Goal: Task Accomplishment & Management: Use online tool/utility

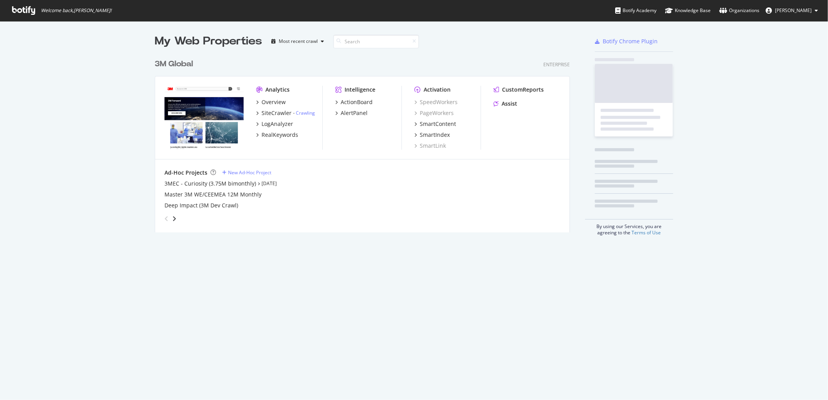
scroll to position [394, 815]
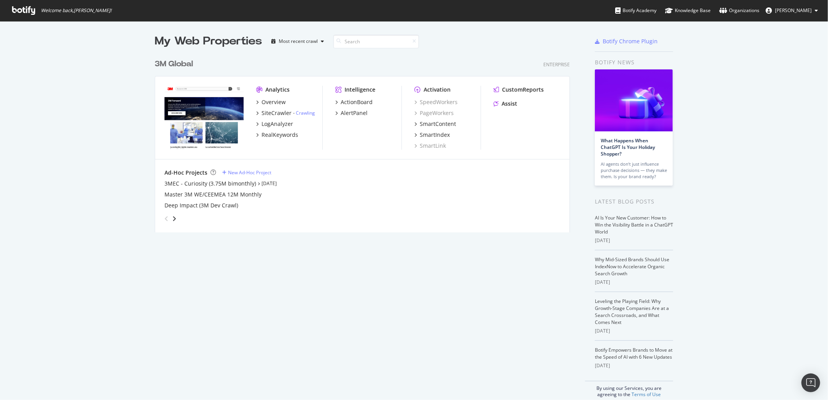
click at [179, 63] on div "3M Global" at bounding box center [174, 63] width 38 height 11
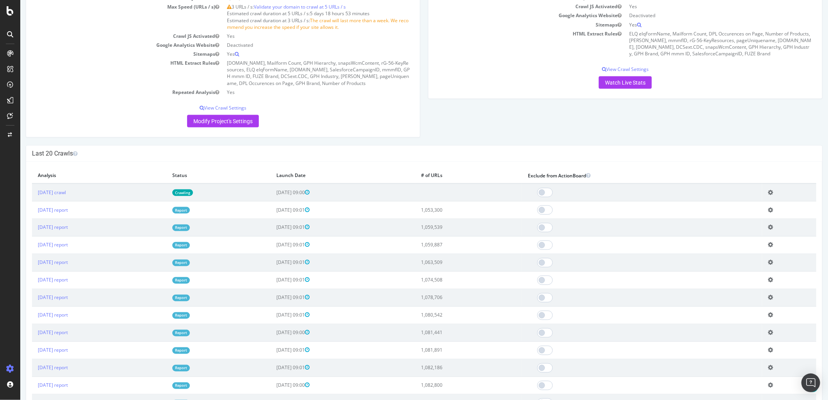
scroll to position [780, 0]
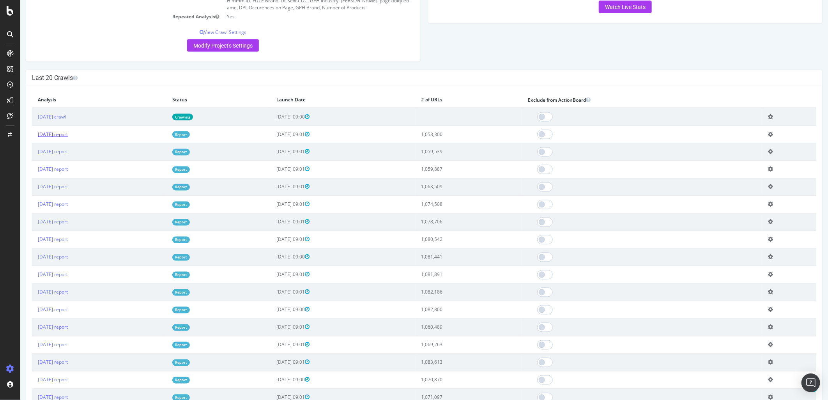
click at [66, 138] on link "2025 Aug. 10th report" at bounding box center [52, 134] width 30 height 7
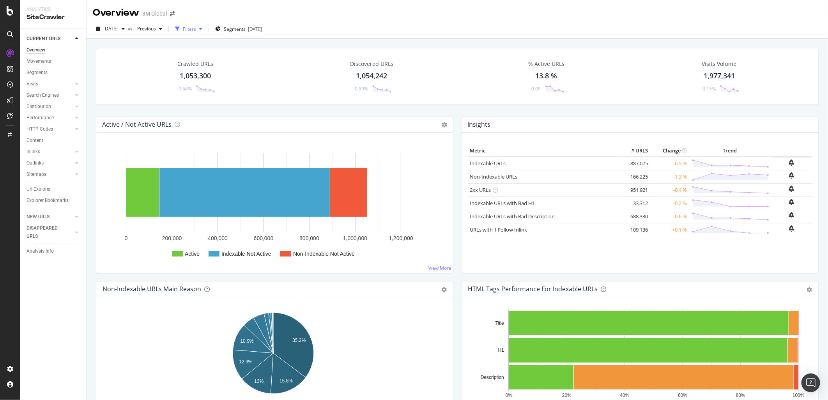
click at [196, 27] on div "Filters" at bounding box center [189, 29] width 13 height 7
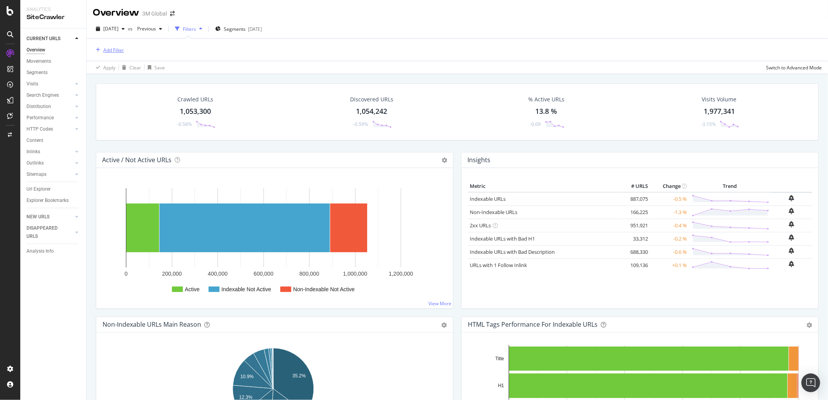
click at [117, 50] on div "Add Filter" at bounding box center [113, 50] width 21 height 7
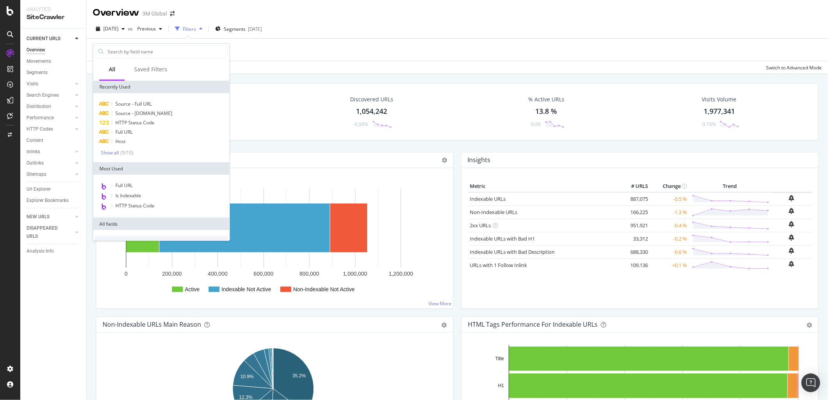
click at [334, 45] on div "Add Filter" at bounding box center [457, 50] width 729 height 22
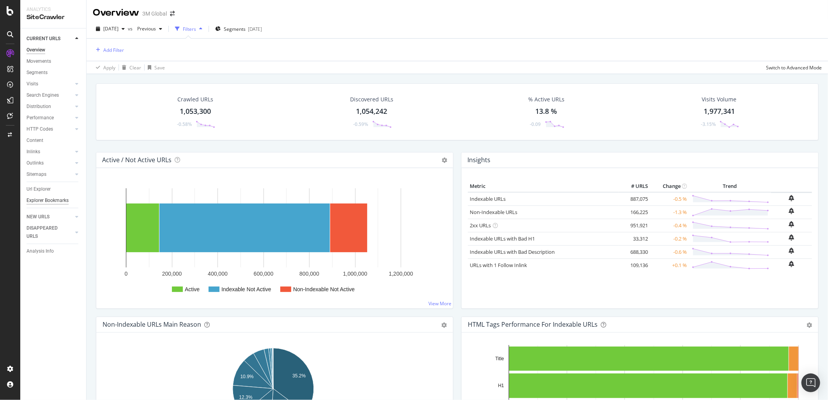
click at [57, 198] on div "Explorer Bookmarks" at bounding box center [48, 200] width 42 height 8
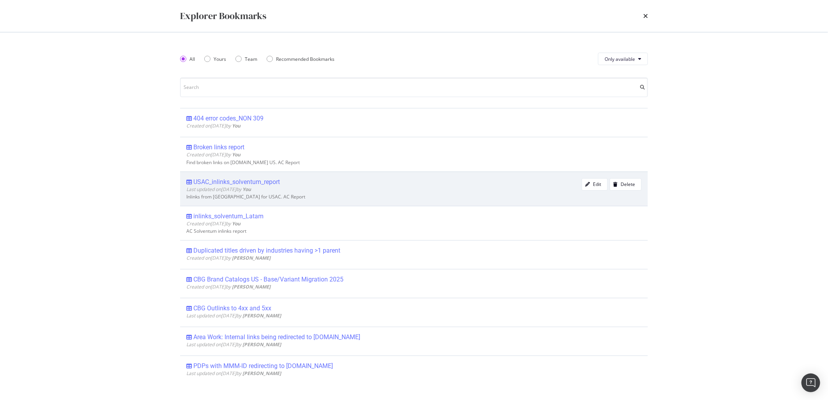
click at [233, 180] on div "USAC_inlinks_solventum_report" at bounding box center [236, 182] width 87 height 8
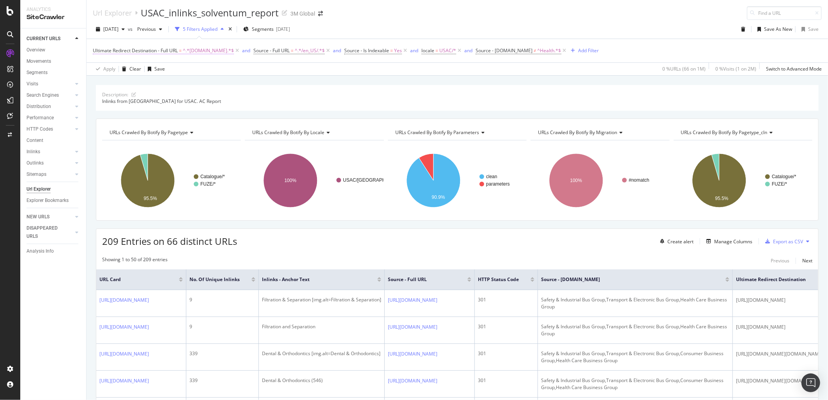
click at [138, 51] on span "Ultimate Redirect Destination - Full URL" at bounding box center [135, 50] width 85 height 7
click at [280, 73] on div "Apply Clear Save 0 % URLs ( 66 on 1M ) 0 % Visits ( 1 on 2M ) Switch to Advance…" at bounding box center [457, 68] width 741 height 13
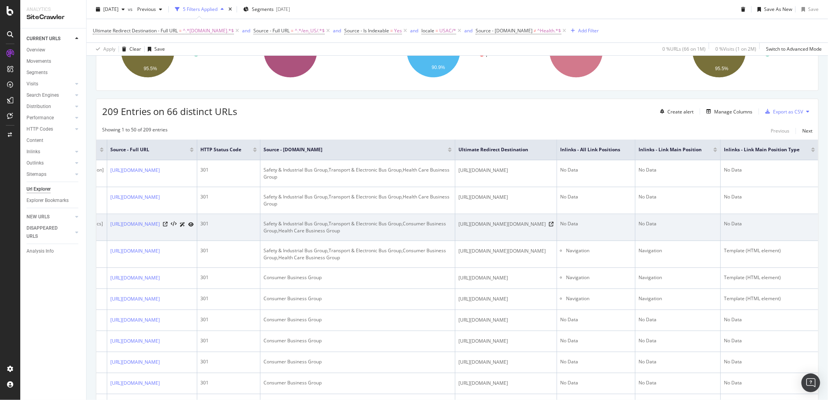
scroll to position [0, 519]
drag, startPoint x: 672, startPoint y: 242, endPoint x: 722, endPoint y: 246, distance: 49.3
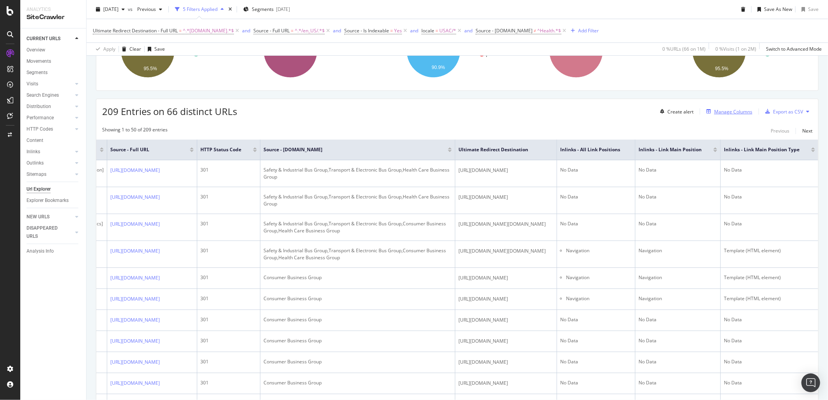
click at [725, 111] on div "Manage Columns" at bounding box center [733, 111] width 38 height 7
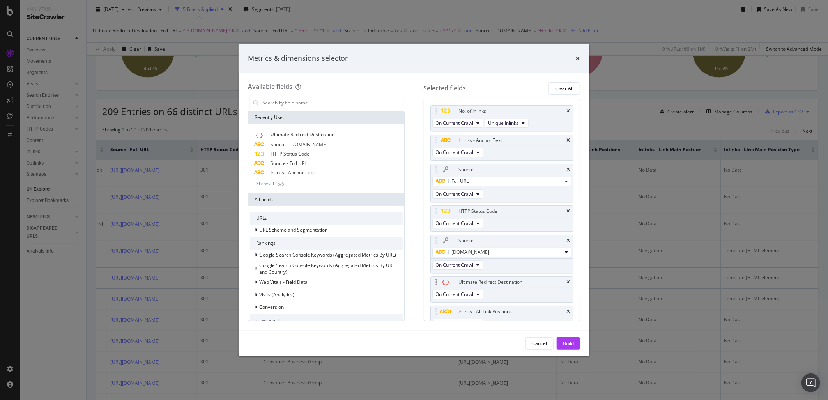
scroll to position [96, 0]
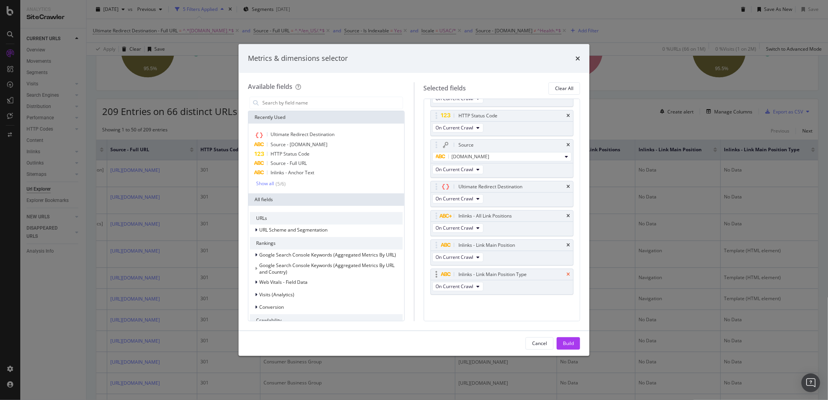
click at [566, 272] on icon "times" at bounding box center [568, 274] width 4 height 5
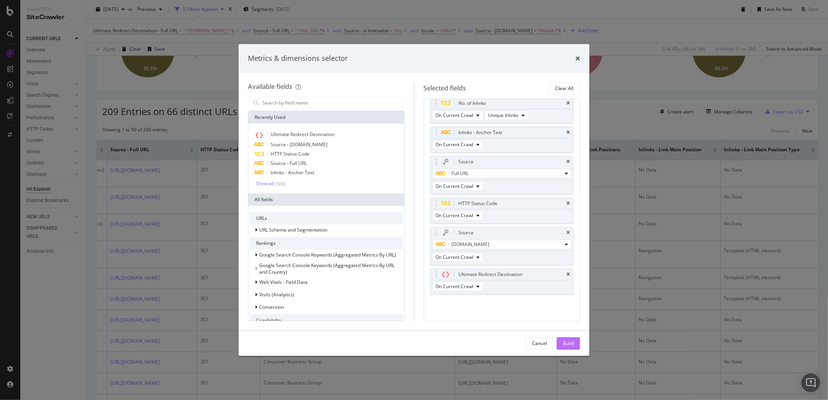
click at [566, 339] on div "Build" at bounding box center [568, 344] width 11 height 12
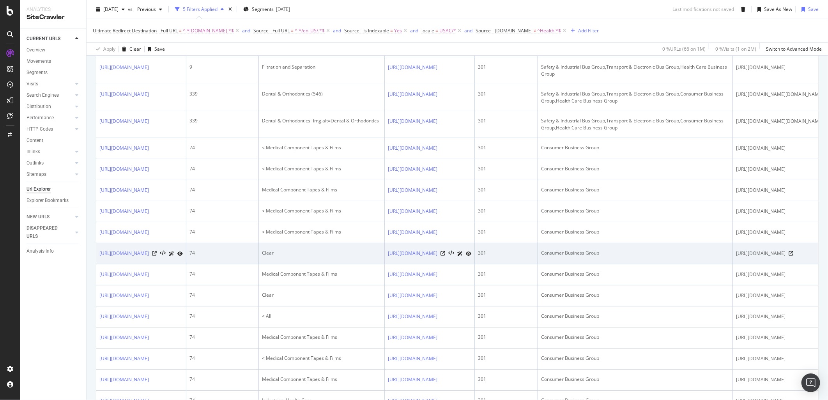
scroll to position [216, 0]
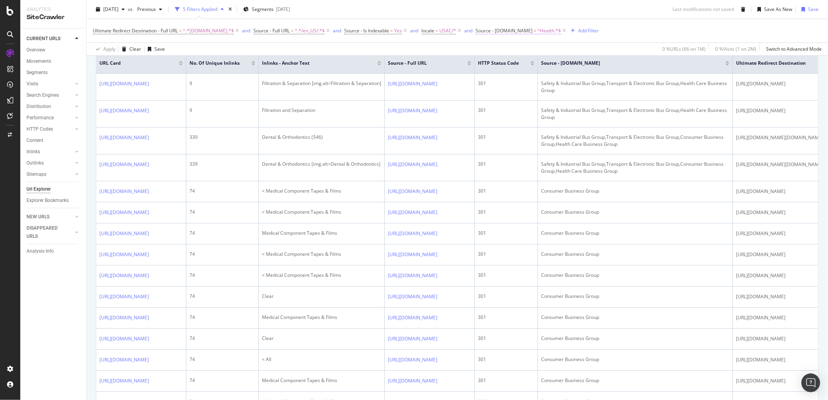
click at [517, 32] on span "Source - [DOMAIN_NAME]" at bounding box center [504, 30] width 57 height 7
click at [520, 78] on icon at bounding box center [519, 77] width 5 height 5
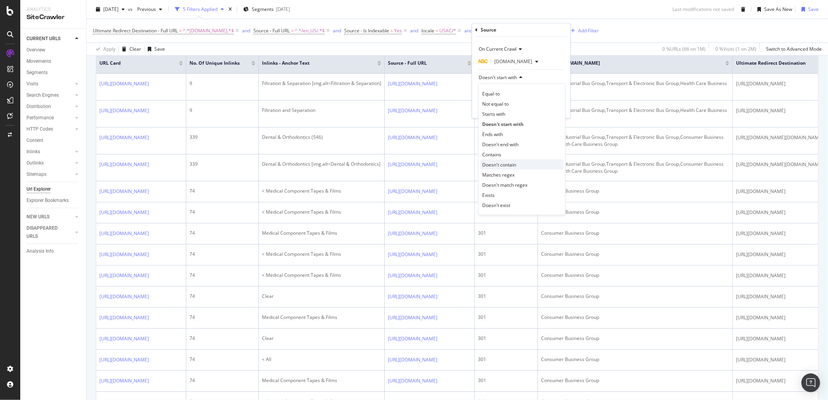
click at [516, 165] on span "Doesn't contain" at bounding box center [499, 164] width 34 height 7
click at [559, 110] on div "Apply" at bounding box center [558, 107] width 12 height 7
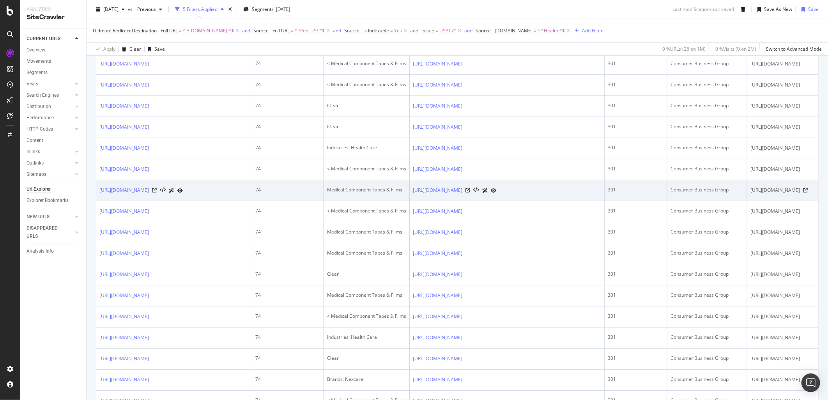
scroll to position [283, 0]
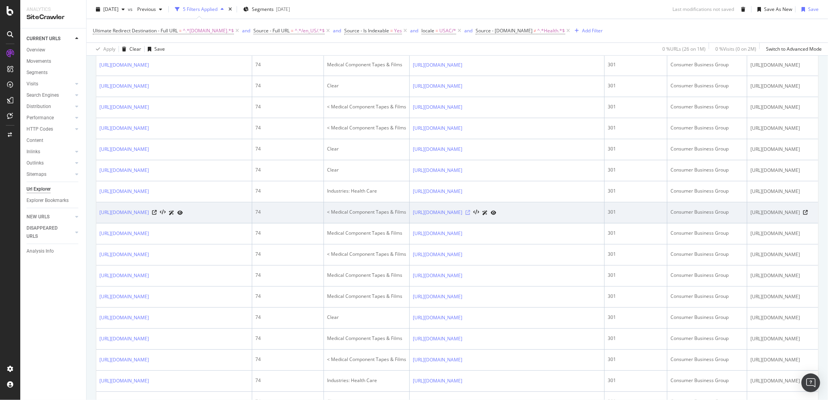
click at [470, 215] on icon at bounding box center [467, 212] width 5 height 5
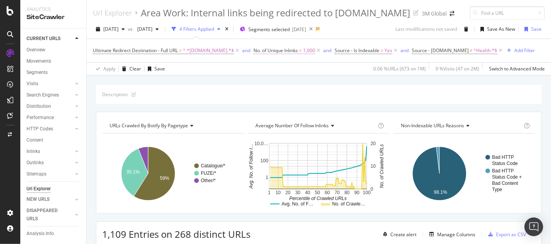
click at [289, 51] on span "No. of Unique Inlinks" at bounding box center [275, 50] width 44 height 7
click at [207, 81] on div "Description: URLs Crawled By Botify By pagetype Chart (by Value) Table Expand E…" at bounding box center [319, 85] width 464 height 19
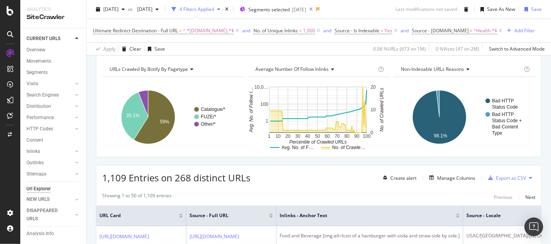
scroll to position [173, 0]
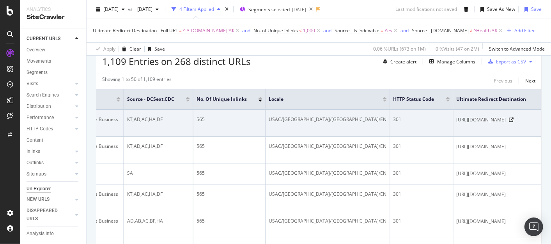
drag, startPoint x: 361, startPoint y: 139, endPoint x: 459, endPoint y: 122, distance: 99.3
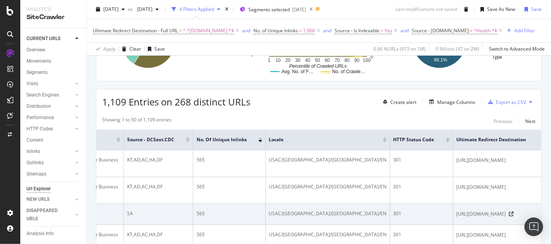
scroll to position [130, 0]
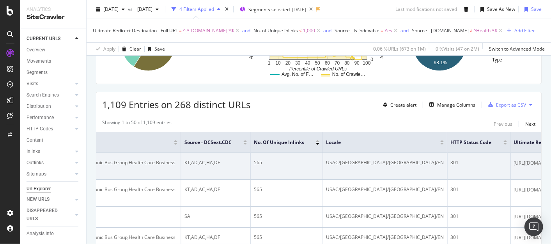
drag, startPoint x: 366, startPoint y: 170, endPoint x: 337, endPoint y: 172, distance: 29.3
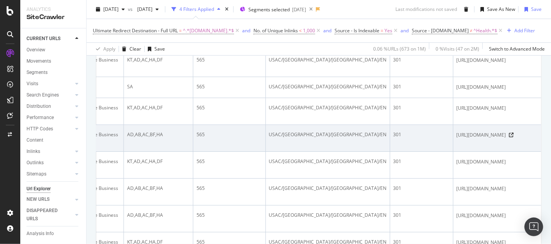
scroll to position [0, 834]
drag, startPoint x: 306, startPoint y: 160, endPoint x: 374, endPoint y: 159, distance: 68.2
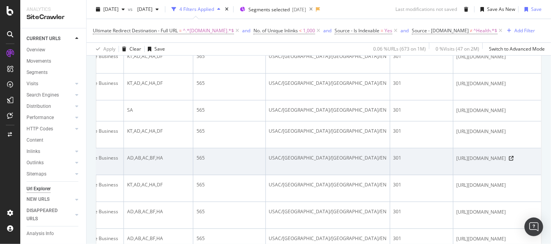
scroll to position [216, 0]
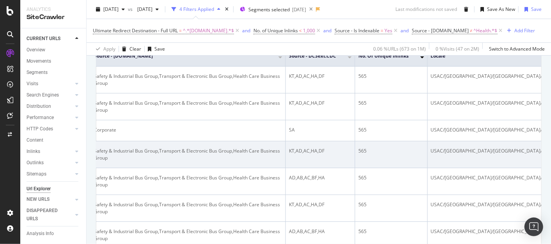
drag, startPoint x: 403, startPoint y: 165, endPoint x: 333, endPoint y: 166, distance: 70.2
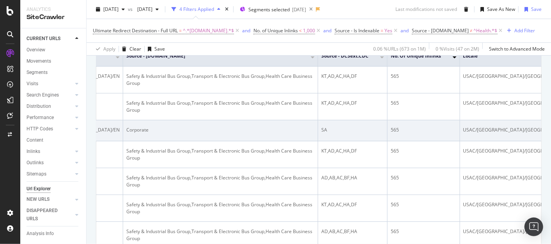
drag, startPoint x: 350, startPoint y: 130, endPoint x: 340, endPoint y: 130, distance: 9.7
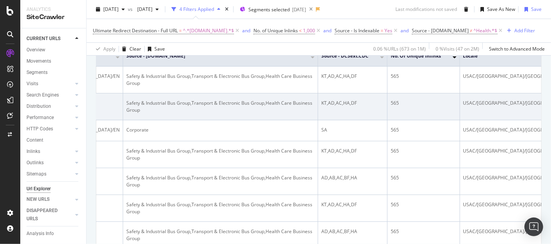
drag, startPoint x: 335, startPoint y: 124, endPoint x: 327, endPoint y: 116, distance: 10.8
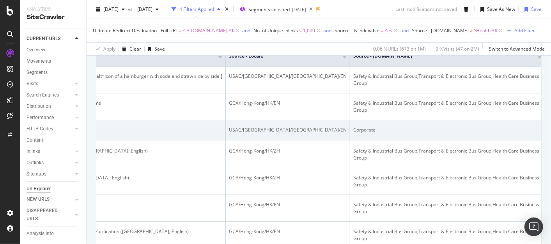
drag, startPoint x: 327, startPoint y: 115, endPoint x: 274, endPoint y: 122, distance: 53.8
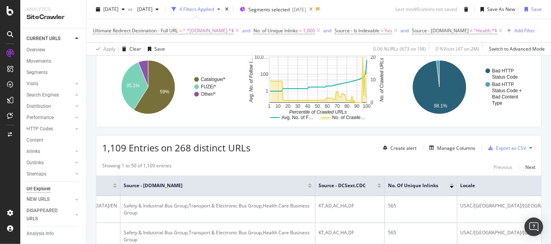
scroll to position [0, 500]
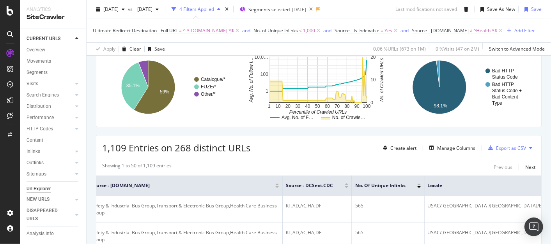
drag, startPoint x: 369, startPoint y: 170, endPoint x: 416, endPoint y: 165, distance: 47.8
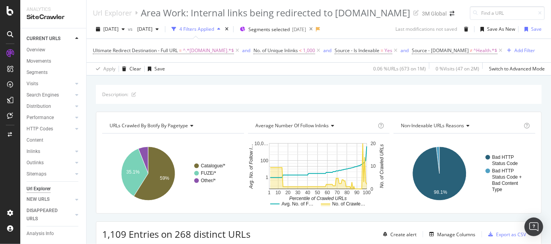
scroll to position [87, 0]
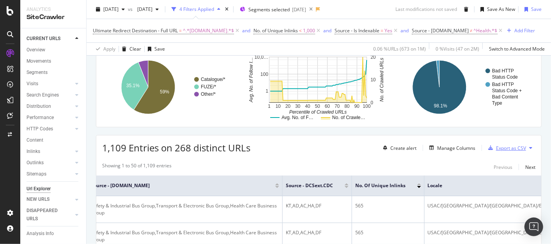
click at [502, 147] on div "Export as CSV" at bounding box center [511, 148] width 30 height 7
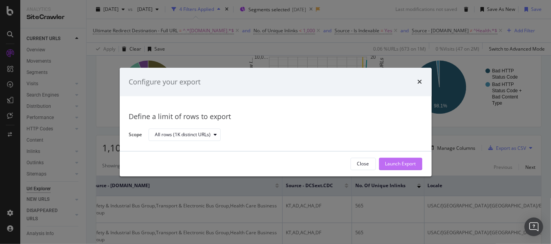
click at [409, 165] on div "Launch Export" at bounding box center [400, 164] width 31 height 7
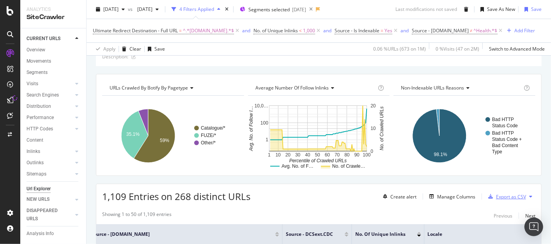
scroll to position [0, 0]
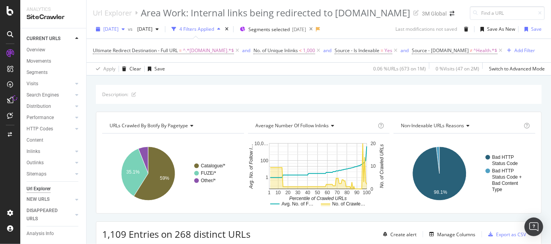
click at [119, 27] on span "2025 May. 25th" at bounding box center [110, 29] width 15 height 7
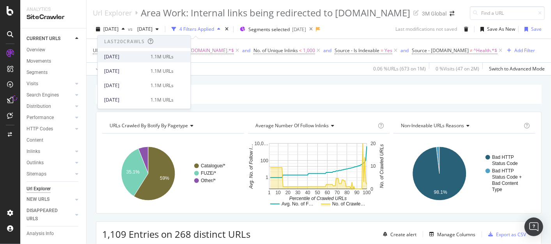
click at [128, 58] on div "[DATE]" at bounding box center [125, 56] width 42 height 7
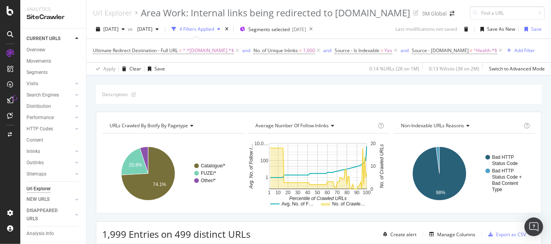
scroll to position [87, 0]
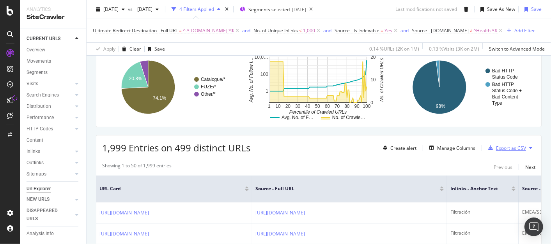
click at [507, 145] on div "Export as CSV" at bounding box center [511, 148] width 30 height 7
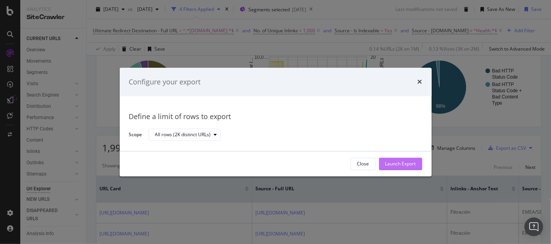
click at [412, 163] on div "Launch Export" at bounding box center [400, 164] width 31 height 7
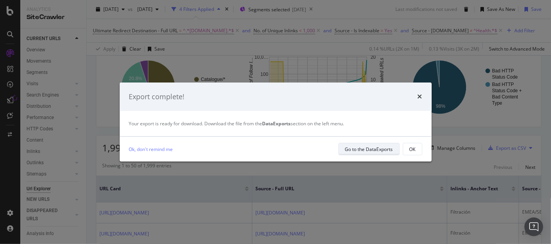
click at [374, 151] on div "Go to the DataExports" at bounding box center [369, 149] width 48 height 7
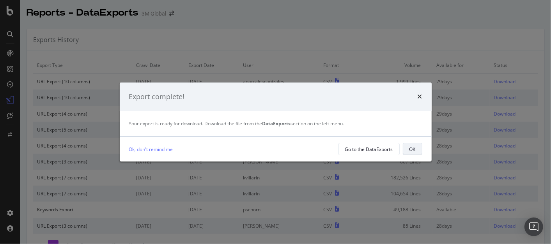
click at [418, 151] on button "OK" at bounding box center [412, 149] width 19 height 12
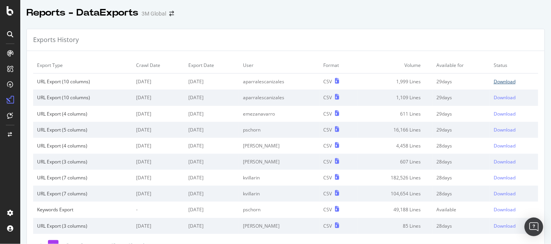
click at [494, 84] on div "Download" at bounding box center [505, 81] width 22 height 7
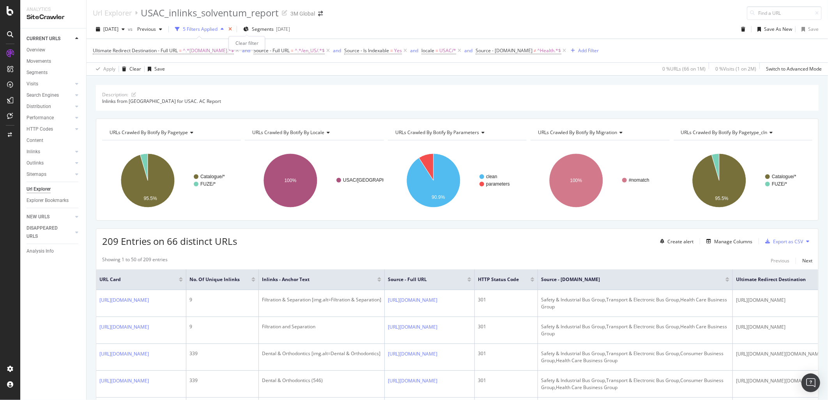
click at [232, 28] on icon "times" at bounding box center [230, 29] width 4 height 5
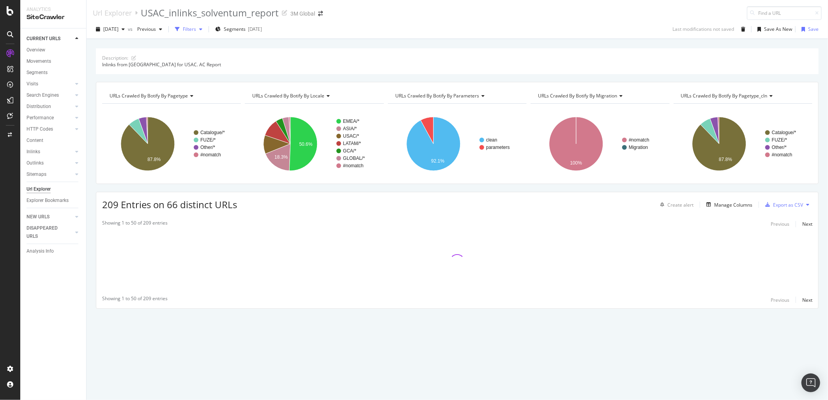
click at [196, 29] on div "Filters" at bounding box center [189, 29] width 13 height 7
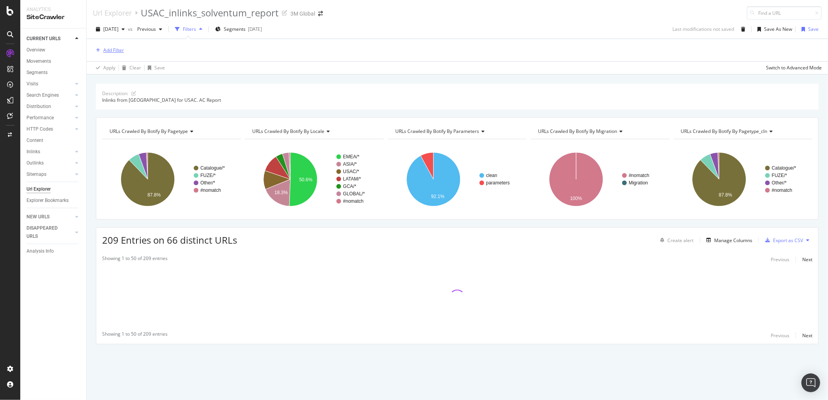
click at [112, 49] on div "Add Filter" at bounding box center [113, 50] width 21 height 7
click at [292, 58] on div "Add Filter" at bounding box center [457, 50] width 729 height 22
click at [191, 12] on div "USAC_inlinks_solventum_report" at bounding box center [210, 12] width 138 height 13
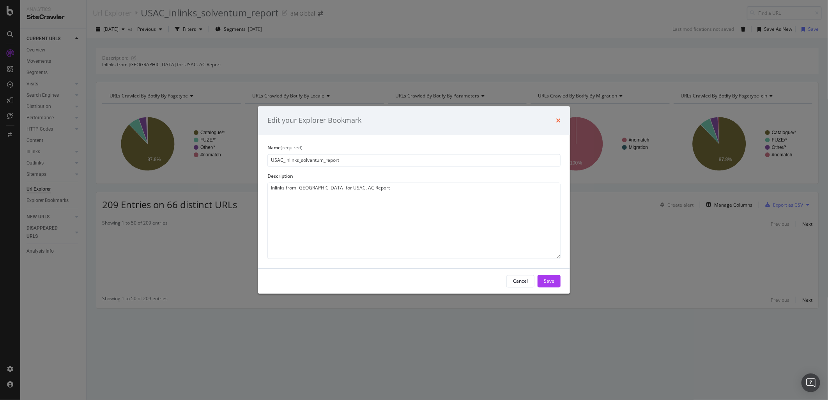
click at [559, 119] on icon "times" at bounding box center [558, 120] width 5 height 6
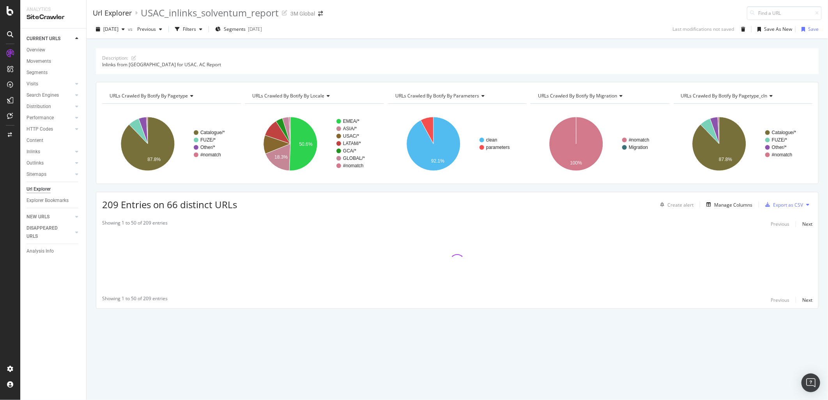
click at [112, 12] on div "Url Explorer" at bounding box center [112, 13] width 39 height 9
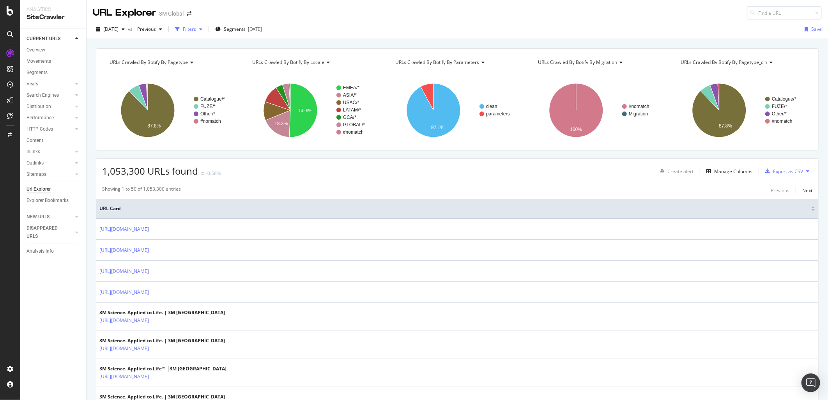
click at [196, 28] on div "Filters" at bounding box center [189, 29] width 13 height 7
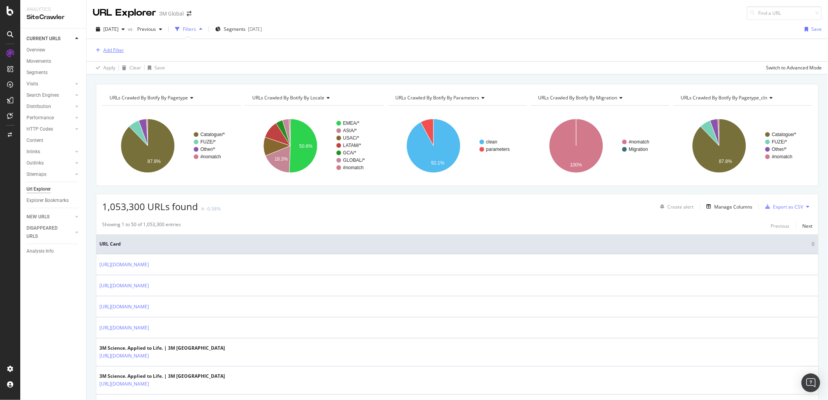
click at [119, 52] on div "Add Filter" at bounding box center [113, 50] width 21 height 7
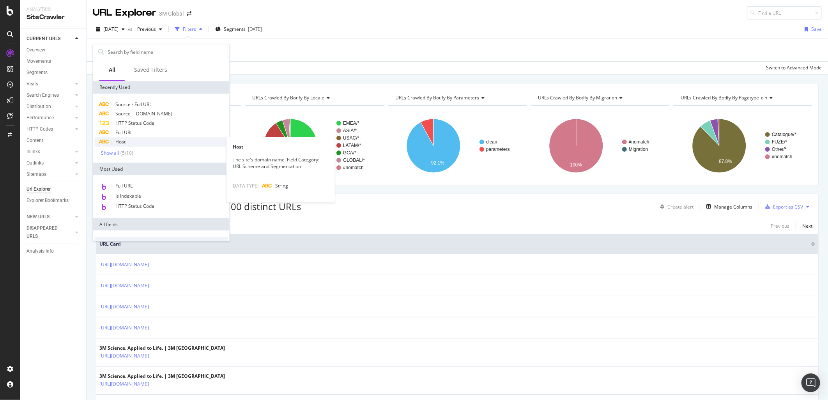
click at [138, 138] on div "Host" at bounding box center [161, 141] width 133 height 9
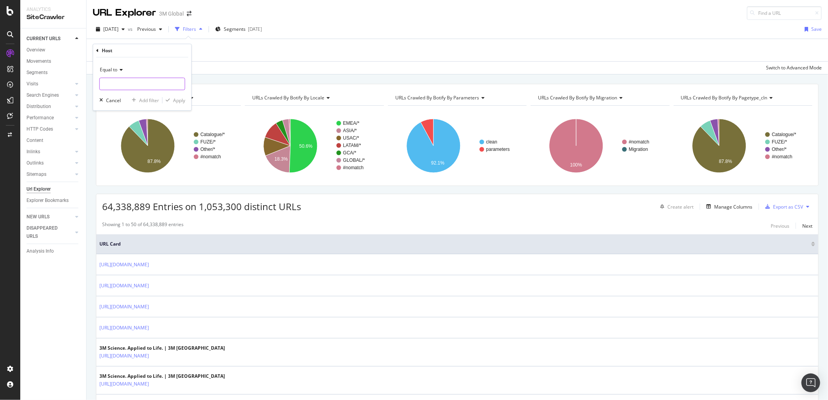
click at [124, 84] on input "text" at bounding box center [142, 84] width 85 height 12
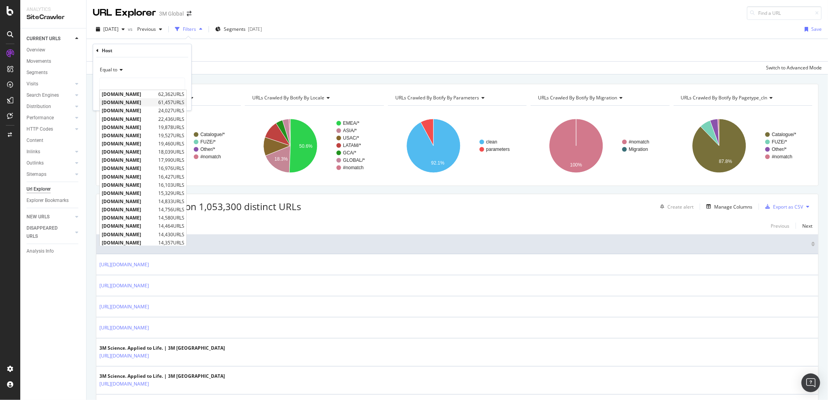
click at [138, 103] on span "[DOMAIN_NAME]" at bounding box center [129, 102] width 55 height 7
type input "[DOMAIN_NAME]"
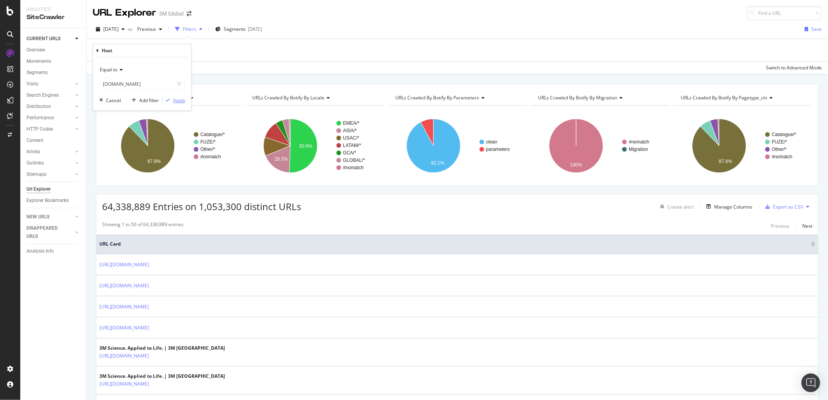
click at [178, 101] on div "Apply" at bounding box center [179, 100] width 12 height 7
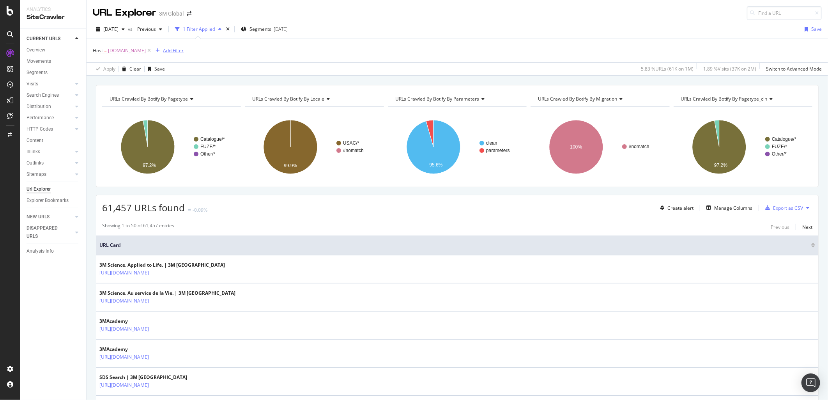
click at [174, 51] on div "Add Filter" at bounding box center [173, 50] width 21 height 7
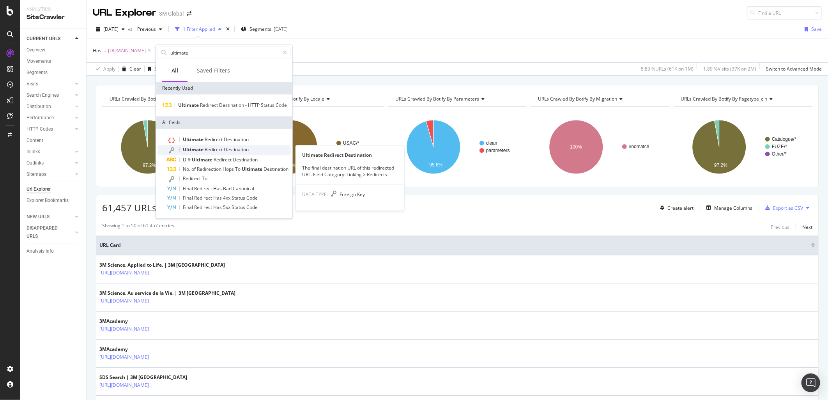
type input "ultimate"
click at [232, 151] on span "Destination" at bounding box center [236, 149] width 25 height 7
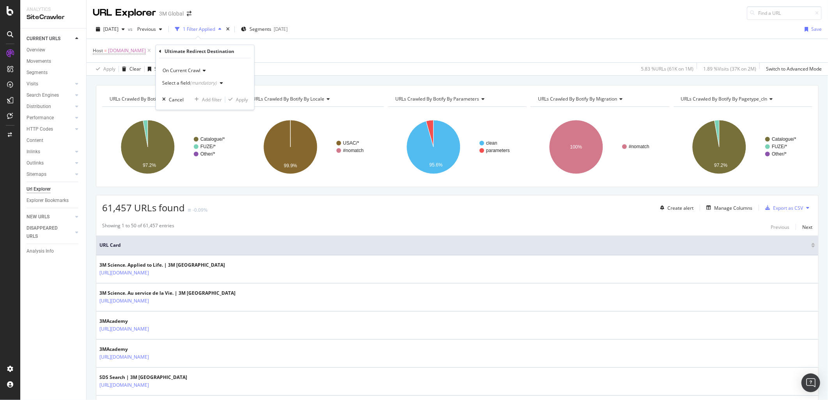
click at [221, 83] on icon "button" at bounding box center [221, 83] width 3 height 5
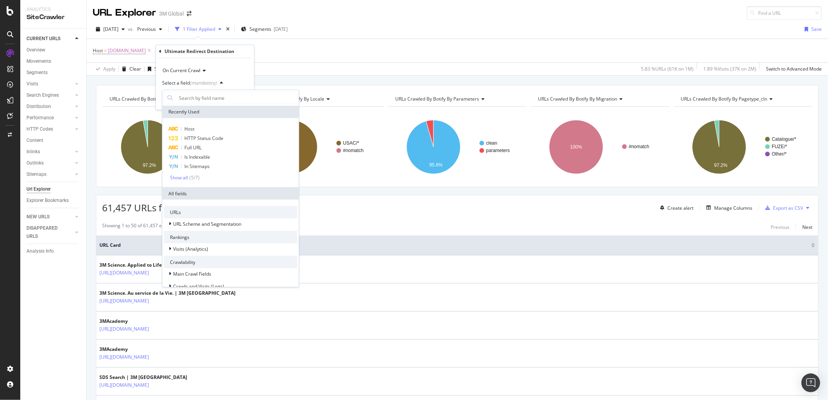
click at [160, 52] on icon at bounding box center [160, 51] width 2 height 5
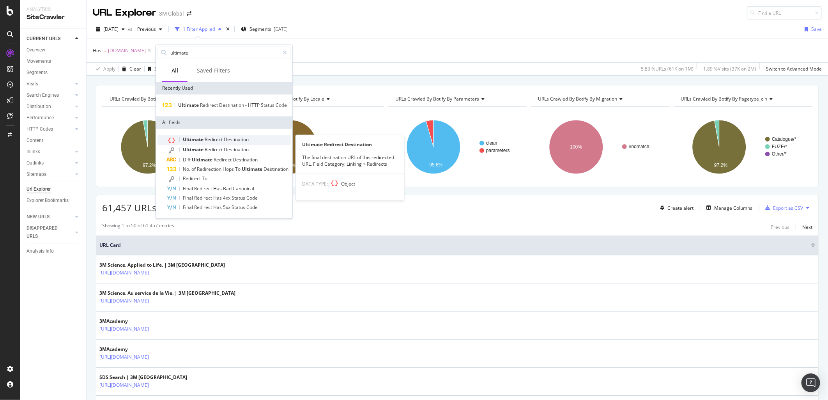
click at [214, 139] on span "Redirect" at bounding box center [214, 139] width 19 height 7
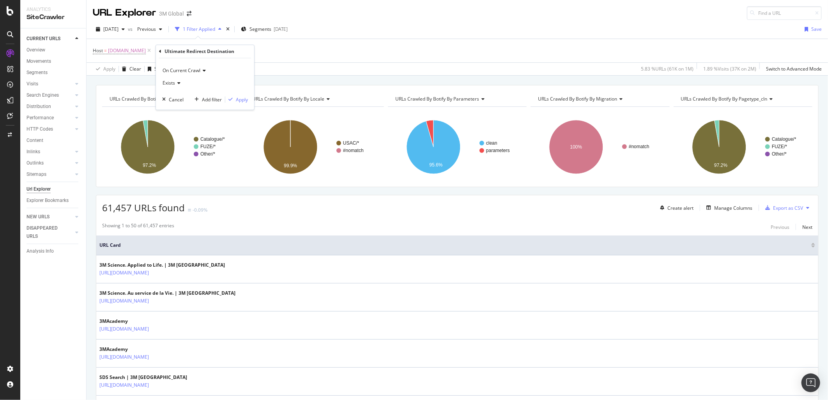
click at [180, 83] on icon at bounding box center [177, 83] width 5 height 5
click at [207, 78] on div "Exists" at bounding box center [205, 83] width 86 height 12
click at [201, 69] on icon at bounding box center [202, 71] width 5 height 5
click at [161, 53] on icon at bounding box center [160, 51] width 2 height 5
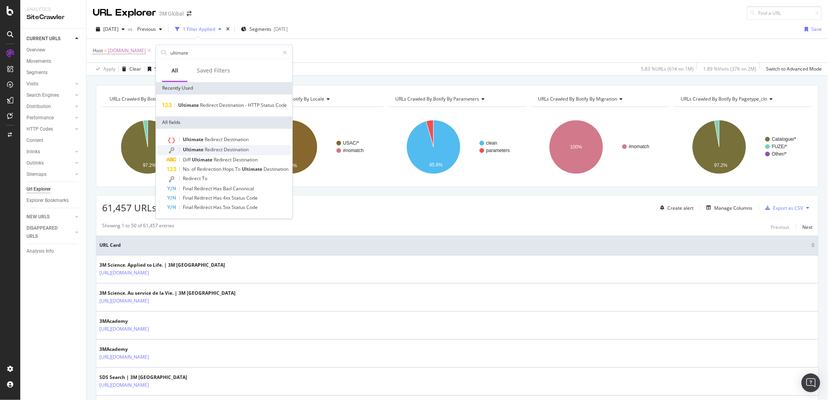
click at [237, 149] on span "Destination" at bounding box center [236, 149] width 25 height 7
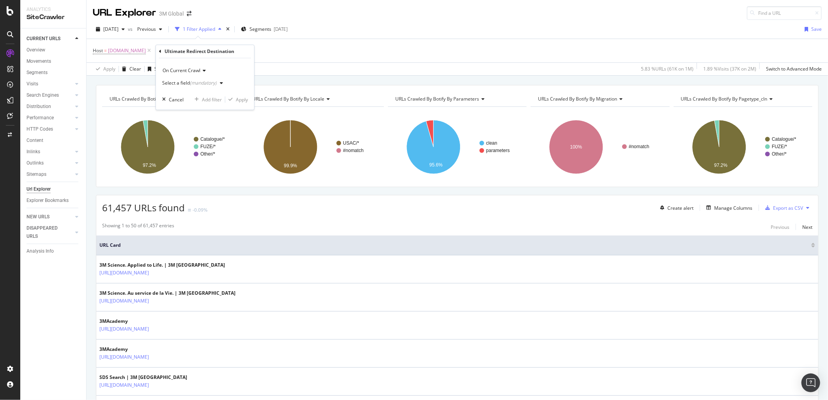
click at [220, 82] on icon "button" at bounding box center [221, 83] width 3 height 5
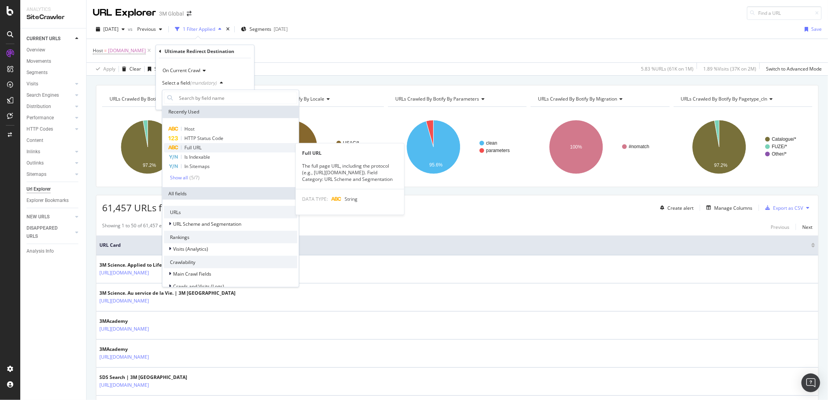
click at [213, 143] on div "Full URL" at bounding box center [230, 147] width 133 height 9
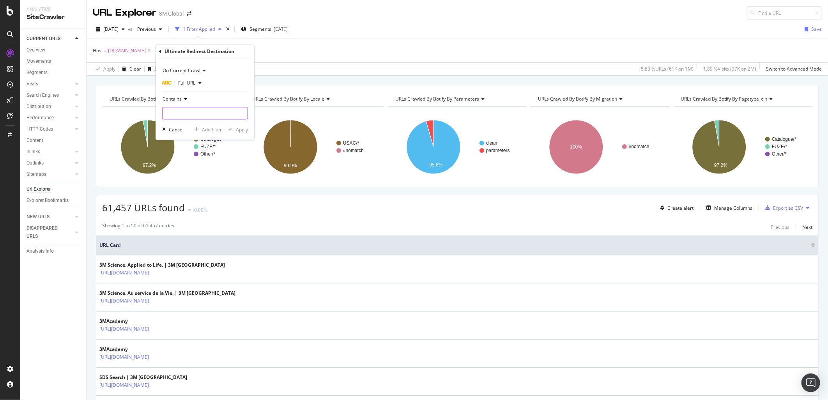
click at [202, 113] on input "text" at bounding box center [205, 113] width 85 height 12
type input "[DOMAIN_NAME]"
click at [243, 126] on div "Apply" at bounding box center [242, 129] width 12 height 7
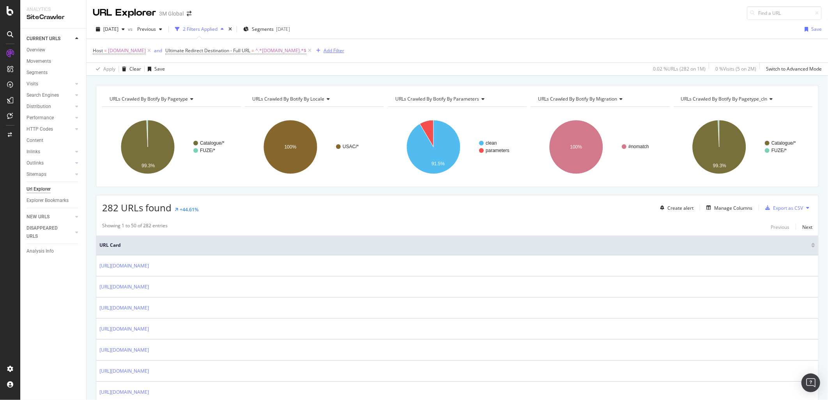
click at [336, 51] on div "Add Filter" at bounding box center [334, 50] width 21 height 7
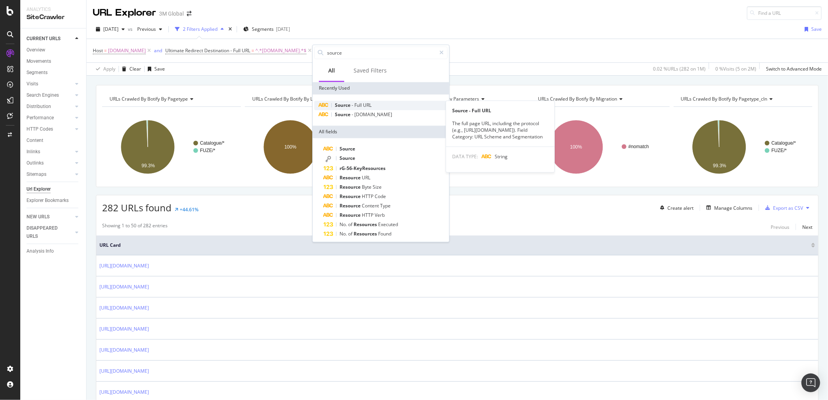
type input "source"
click at [366, 104] on span "URL" at bounding box center [367, 105] width 9 height 7
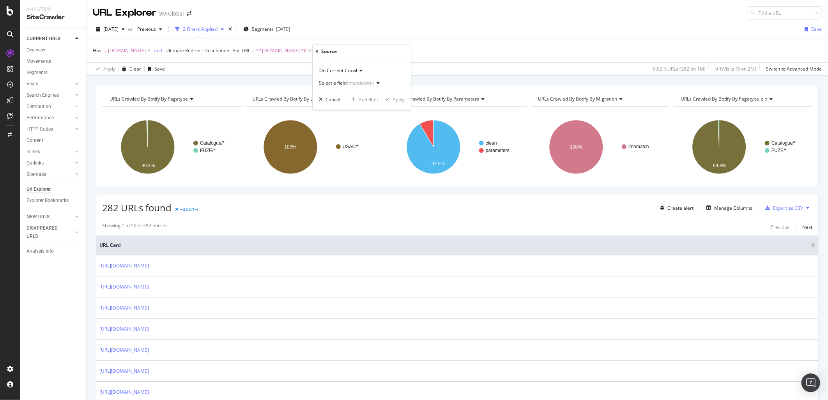
click at [379, 85] on icon "button" at bounding box center [378, 83] width 3 height 5
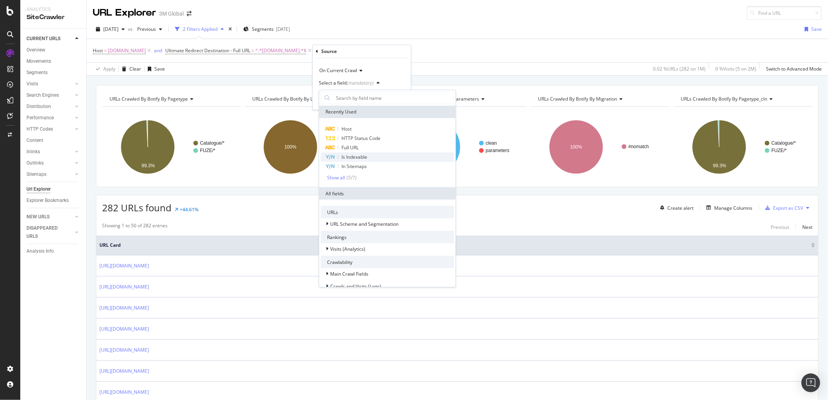
click at [373, 156] on div "Is Indexable" at bounding box center [387, 156] width 133 height 9
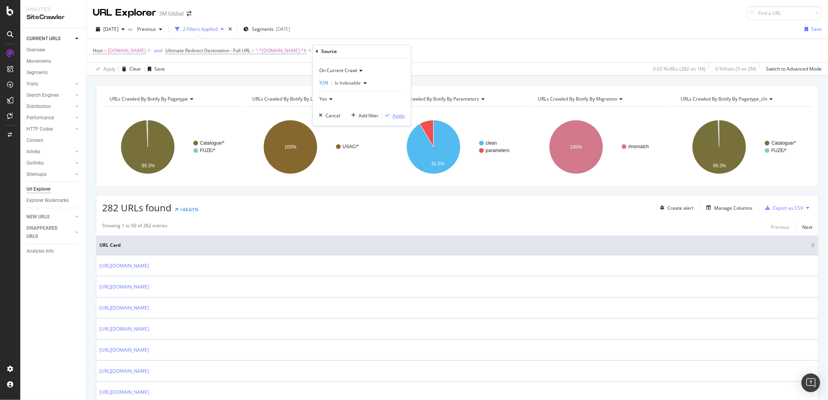
click at [399, 115] on div "Apply" at bounding box center [399, 115] width 12 height 7
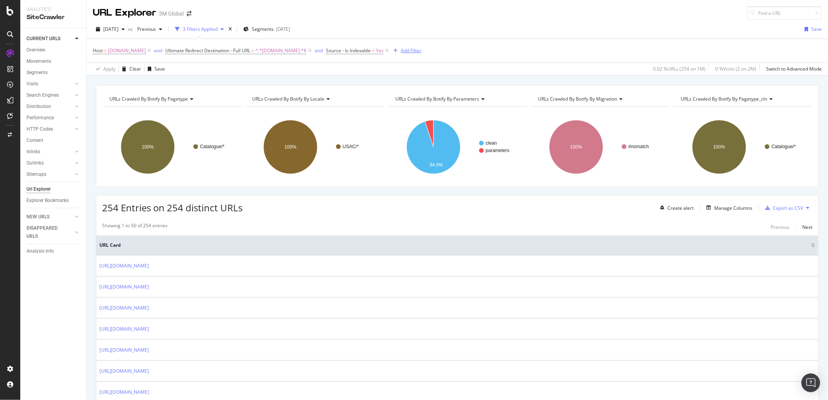
click at [407, 50] on div "Add Filter" at bounding box center [411, 50] width 21 height 7
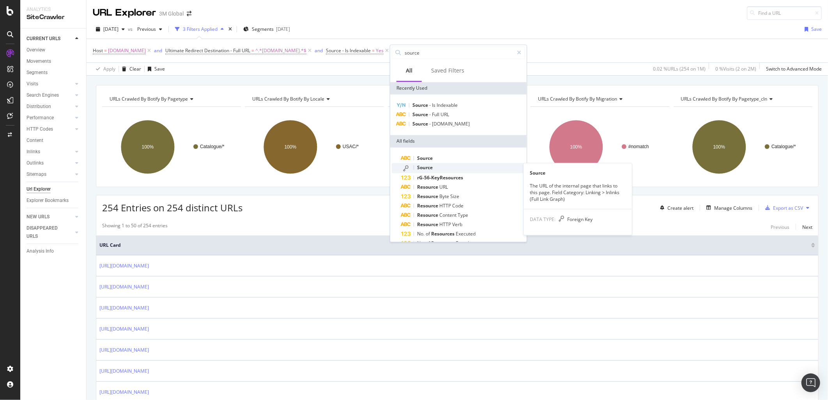
click at [441, 166] on div "Source" at bounding box center [463, 168] width 124 height 10
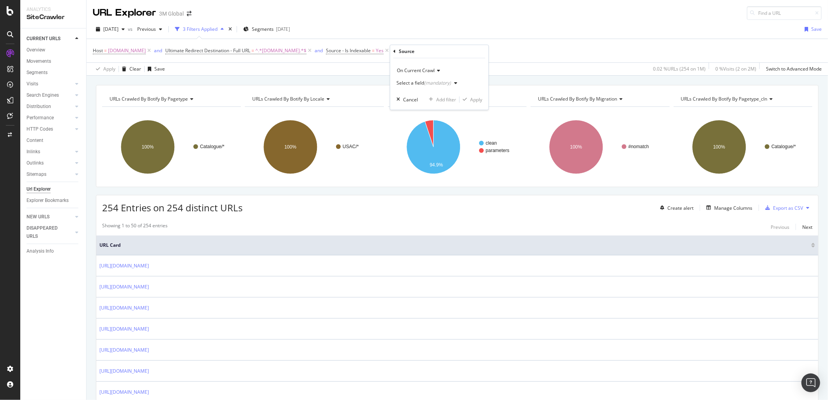
click at [455, 83] on icon "button" at bounding box center [455, 83] width 3 height 5
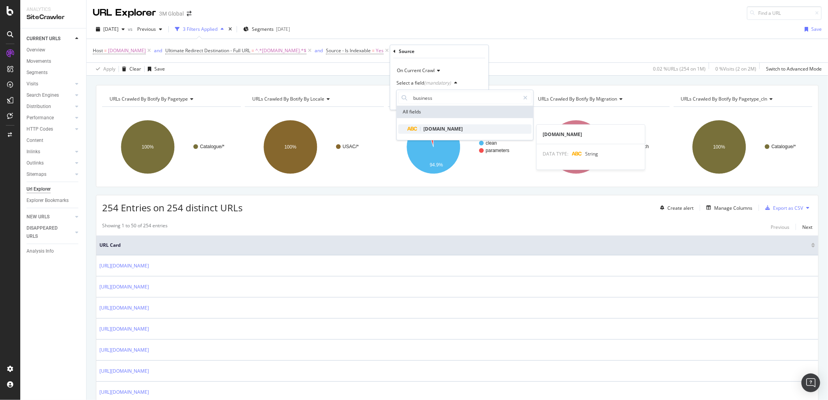
type input "business"
click at [449, 128] on span "[DOMAIN_NAME]" at bounding box center [443, 129] width 39 height 7
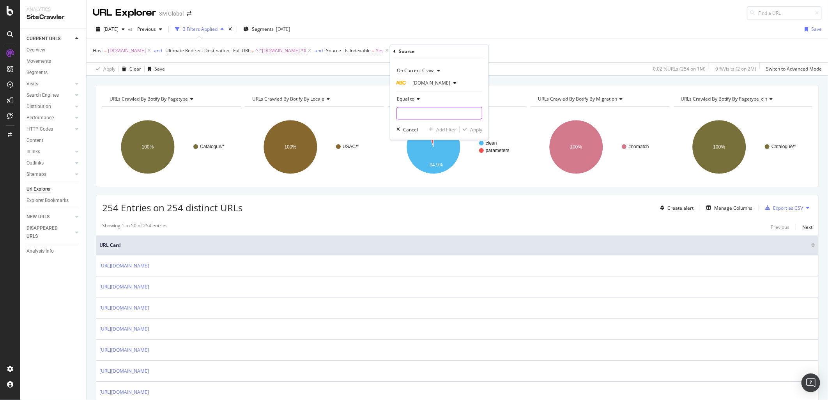
click at [439, 115] on input "text" at bounding box center [439, 113] width 85 height 12
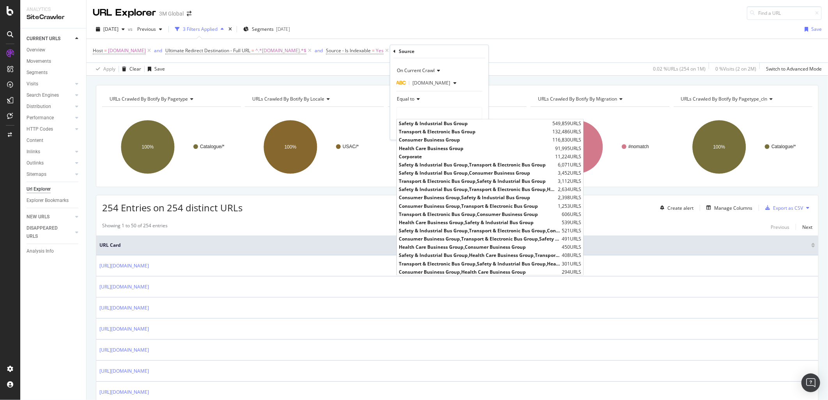
click at [419, 98] on icon at bounding box center [416, 99] width 5 height 5
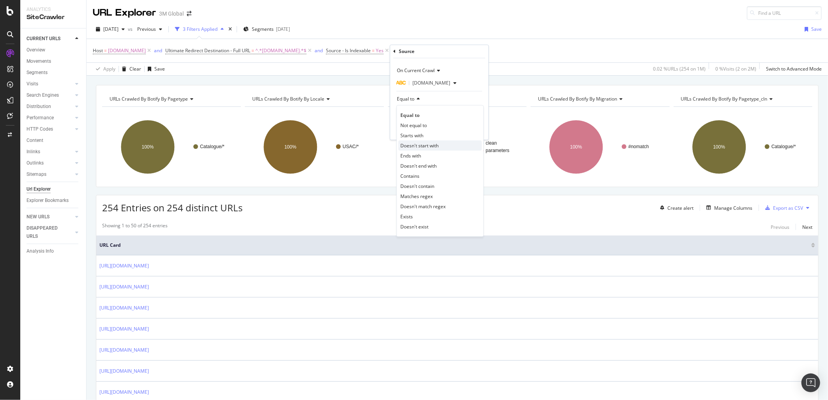
click at [425, 148] on span "Doesn't start with" at bounding box center [419, 145] width 38 height 7
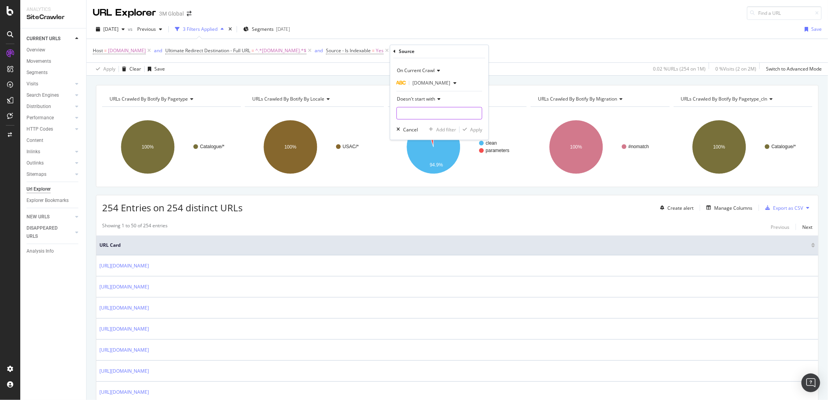
click at [432, 111] on input "text" at bounding box center [439, 113] width 85 height 12
type input "Health"
click at [473, 131] on div "Apply" at bounding box center [476, 129] width 12 height 7
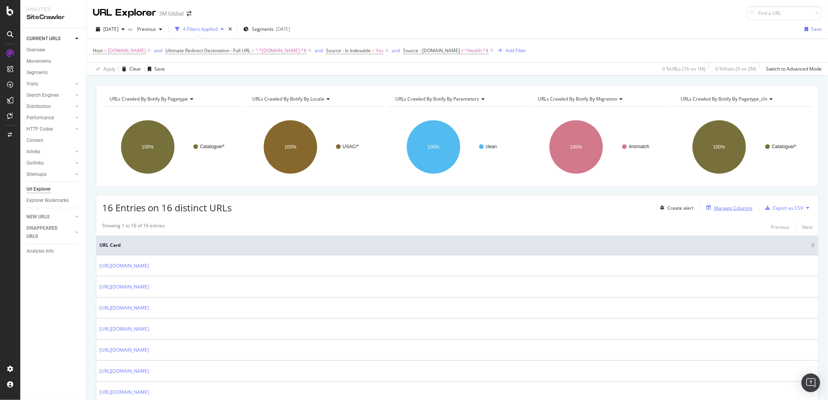
click at [726, 206] on div "Manage Columns" at bounding box center [733, 208] width 38 height 7
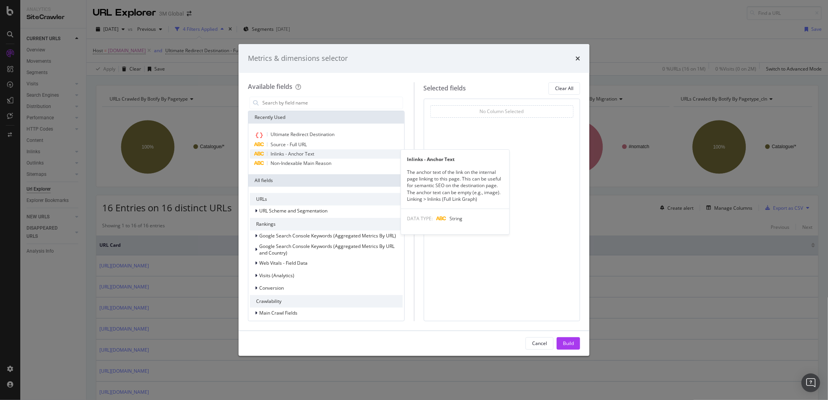
click at [316, 155] on div "Inlinks - Anchor Text" at bounding box center [326, 153] width 153 height 9
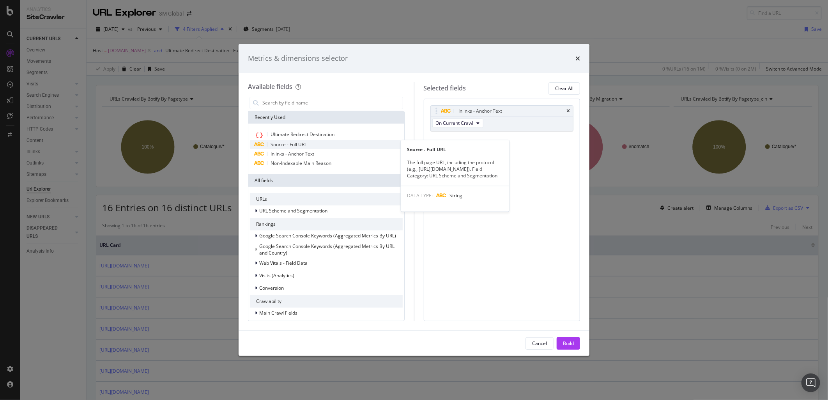
click at [317, 146] on div "Source - Full URL" at bounding box center [326, 144] width 153 height 9
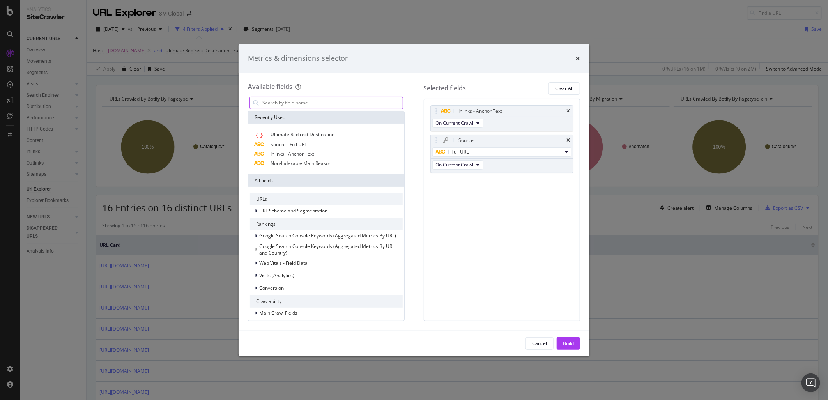
click at [331, 106] on input "modal" at bounding box center [332, 103] width 141 height 12
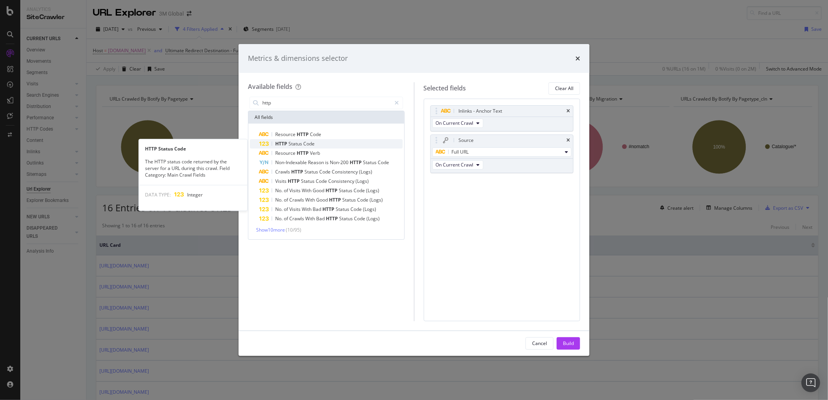
click at [320, 145] on div "HTTP Status Code" at bounding box center [330, 143] width 143 height 9
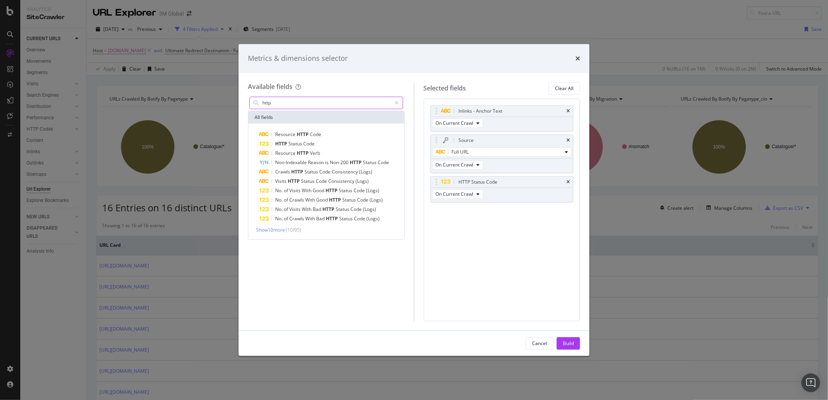
click at [346, 101] on input "http" at bounding box center [327, 103] width 130 height 12
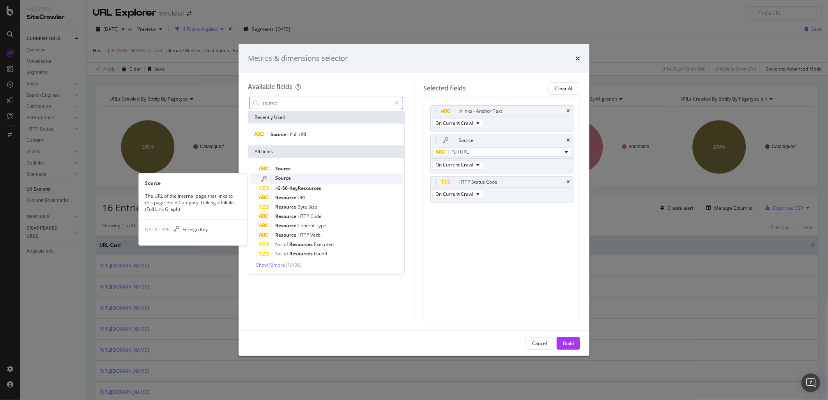
type input "source"
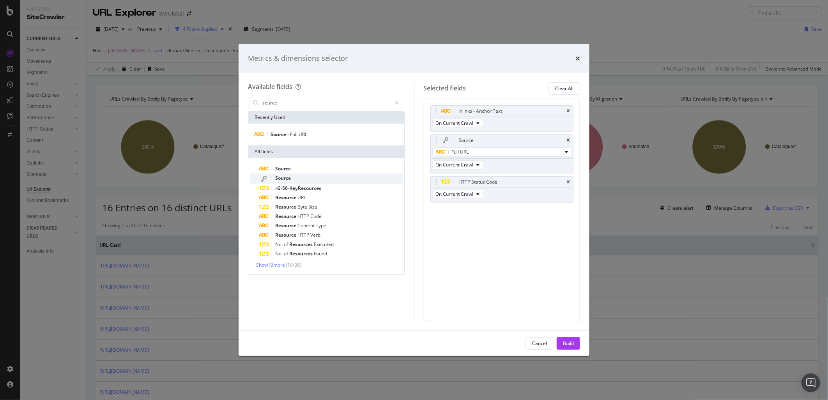
click at [301, 176] on div "Source" at bounding box center [330, 178] width 143 height 10
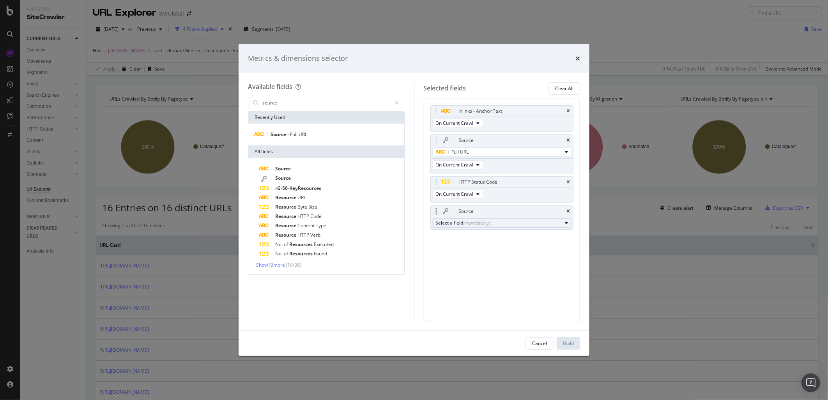
click at [492, 221] on div "Select a field (mandatory)" at bounding box center [499, 222] width 126 height 7
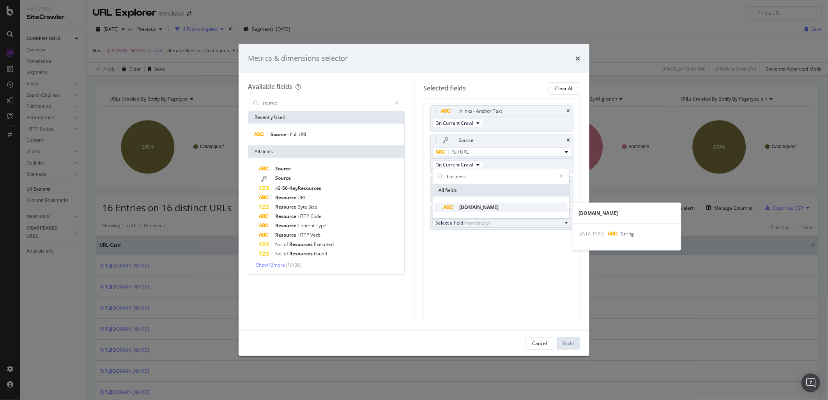
type input "business"
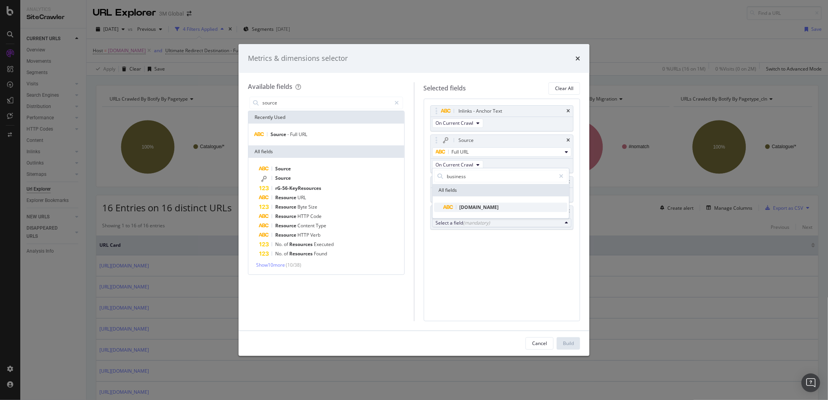
click at [510, 205] on span "[DOMAIN_NAME]" at bounding box center [506, 207] width 124 height 9
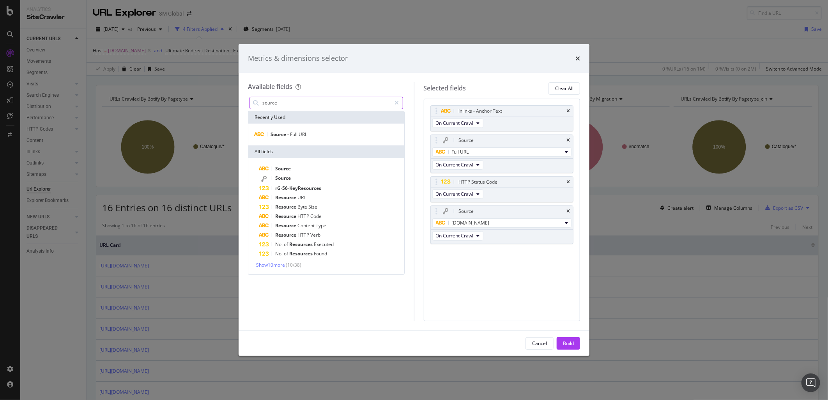
click at [331, 102] on input "source" at bounding box center [327, 103] width 130 height 12
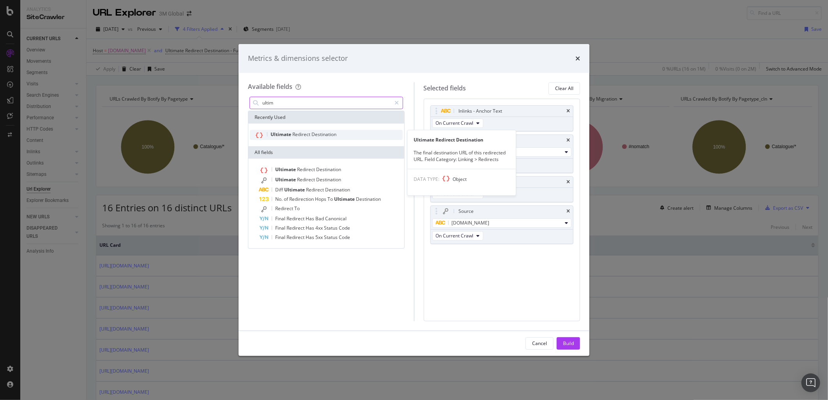
type input "ultim"
click at [326, 133] on span "Destination" at bounding box center [323, 134] width 25 height 7
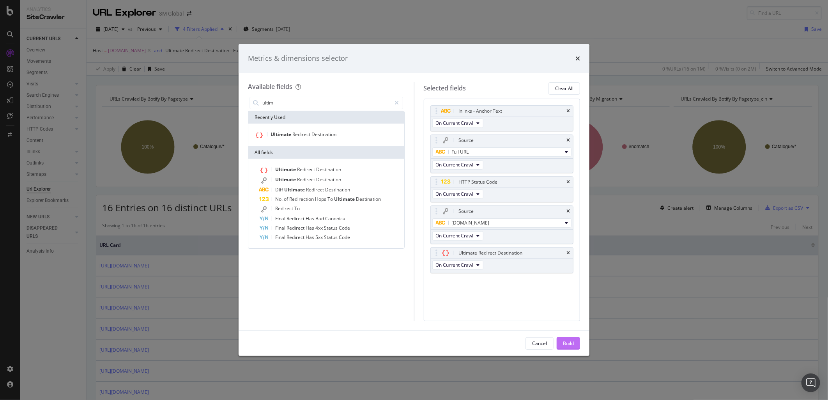
click at [571, 345] on div "Build" at bounding box center [568, 343] width 11 height 7
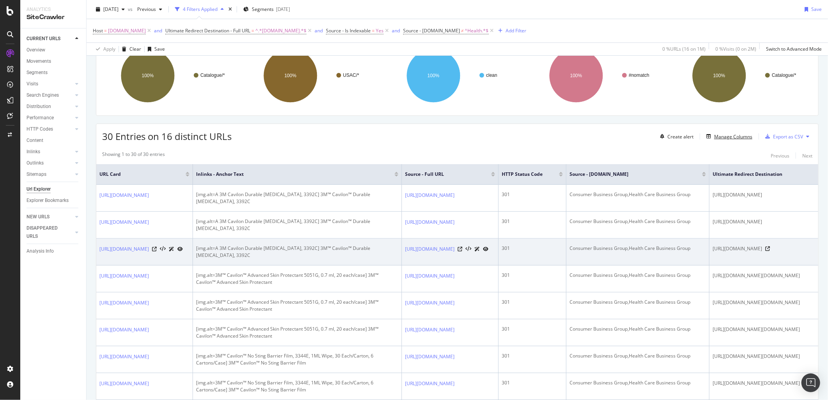
scroll to position [87, 0]
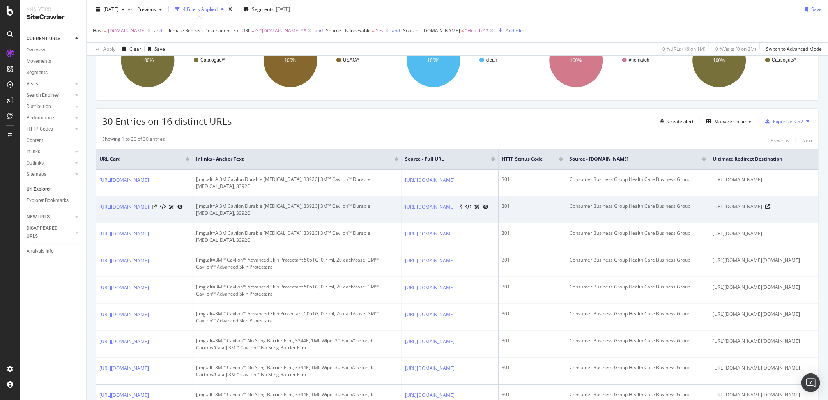
drag, startPoint x: 632, startPoint y: 214, endPoint x: 757, endPoint y: 215, distance: 124.4
drag, startPoint x: 706, startPoint y: 188, endPoint x: 787, endPoint y: 200, distance: 82.4
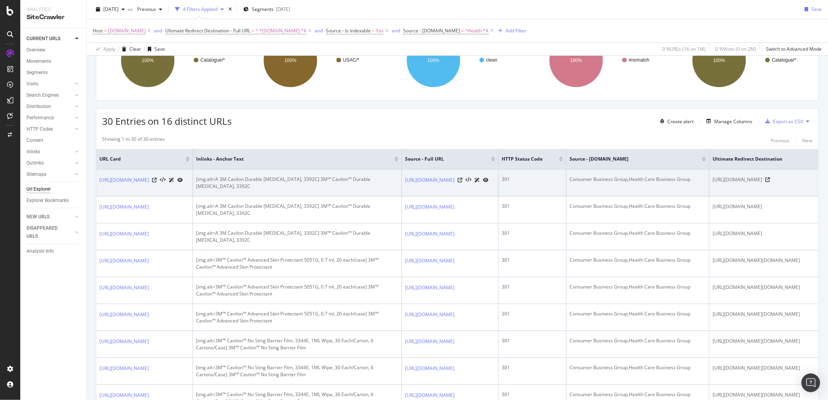
scroll to position [0, 0]
drag, startPoint x: 511, startPoint y: 189, endPoint x: 394, endPoint y: 189, distance: 117.0
click at [462, 180] on icon at bounding box center [460, 180] width 5 height 5
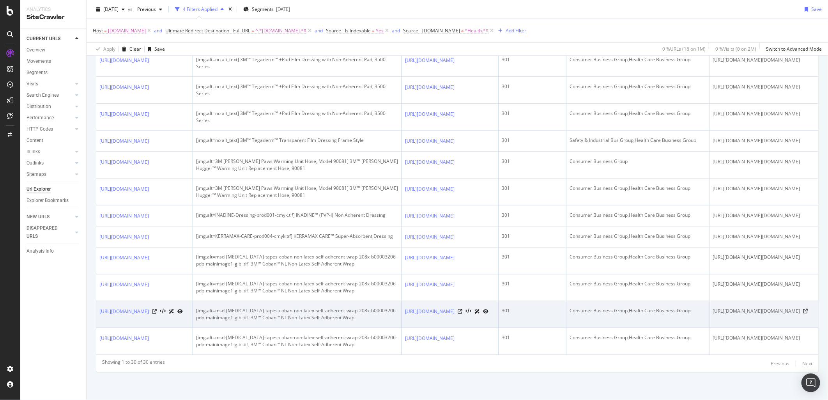
scroll to position [972, 0]
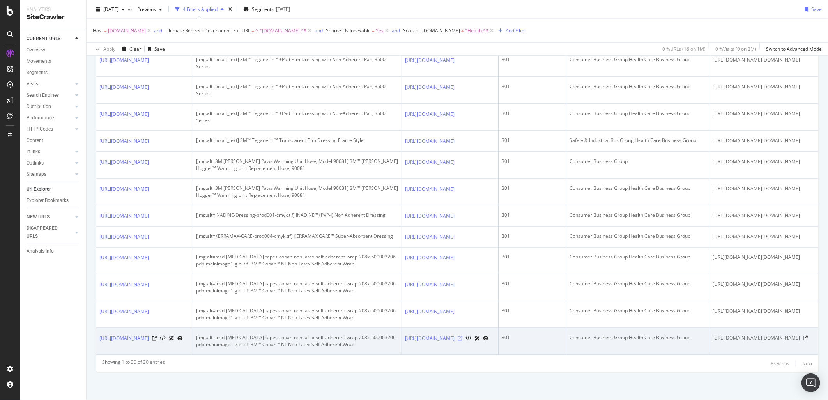
click at [462, 336] on icon at bounding box center [460, 338] width 5 height 5
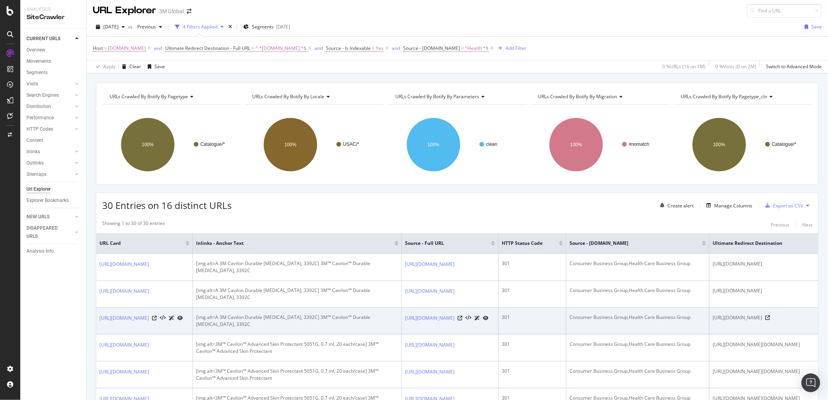
scroll to position [0, 0]
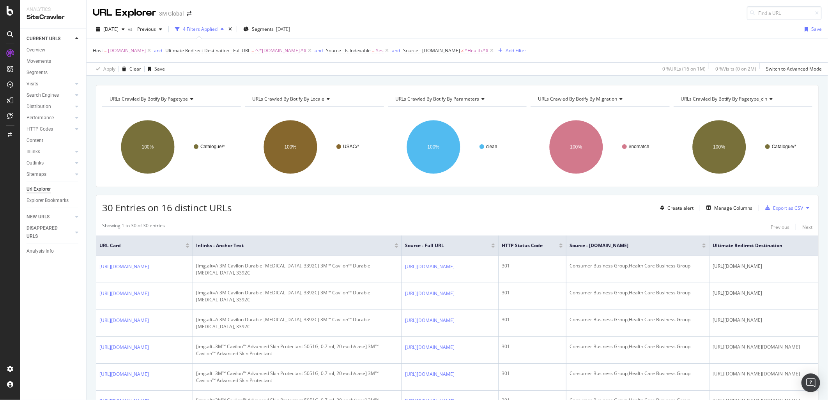
click at [134, 52] on span "[DOMAIN_NAME]" at bounding box center [127, 50] width 38 height 11
